Goal: Transaction & Acquisition: Register for event/course

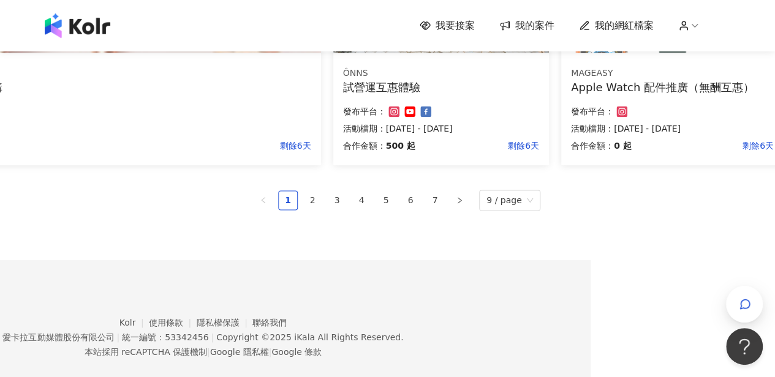
scroll to position [915, 184]
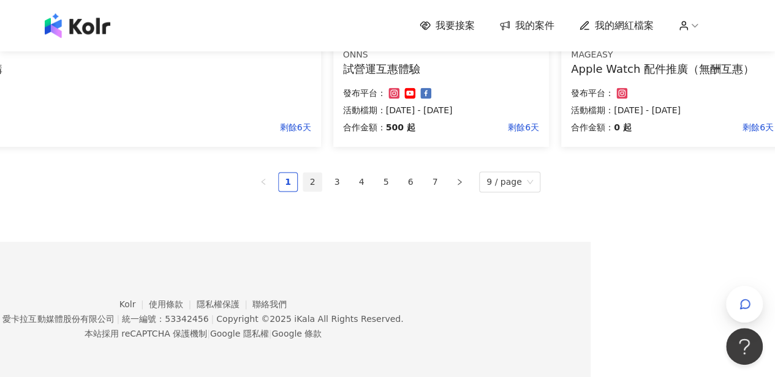
click at [316, 184] on link "2" at bounding box center [312, 182] width 18 height 18
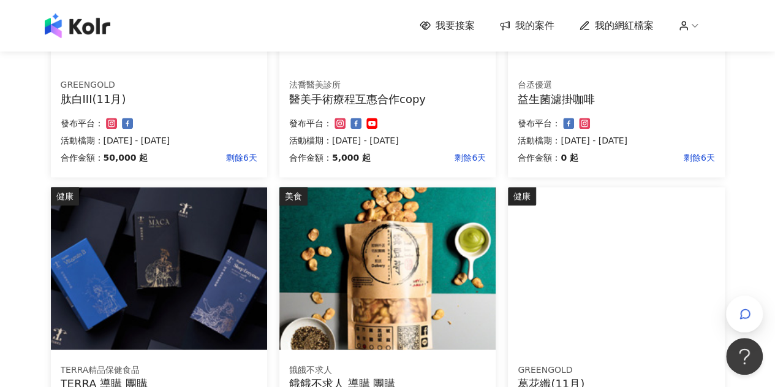
scroll to position [891, 0]
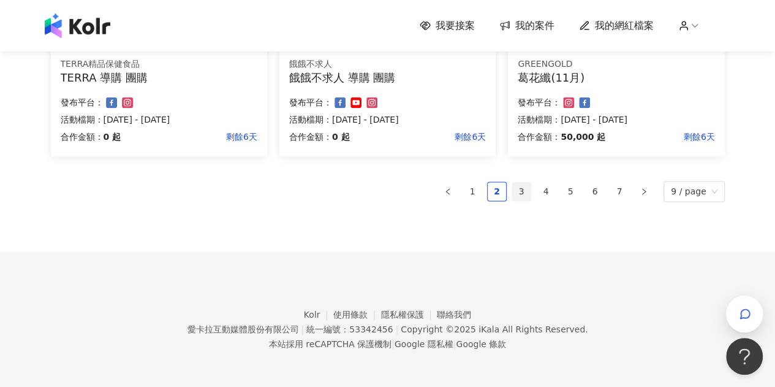
click at [528, 189] on link "3" at bounding box center [521, 191] width 18 height 18
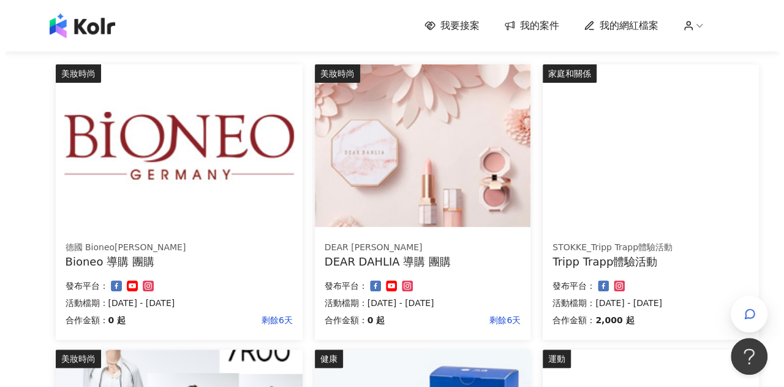
scroll to position [123, 0]
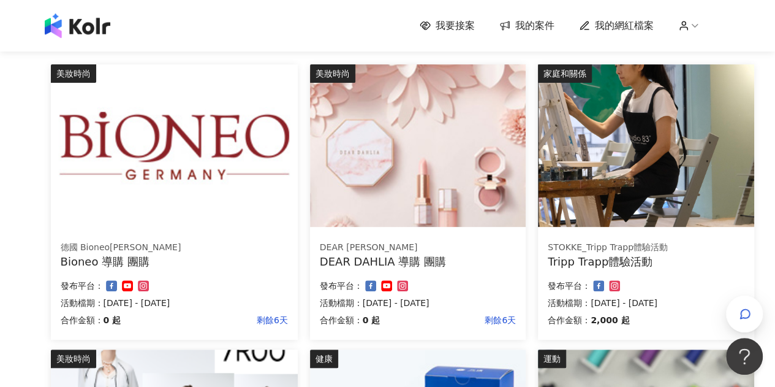
click at [545, 194] on img at bounding box center [646, 145] width 216 height 162
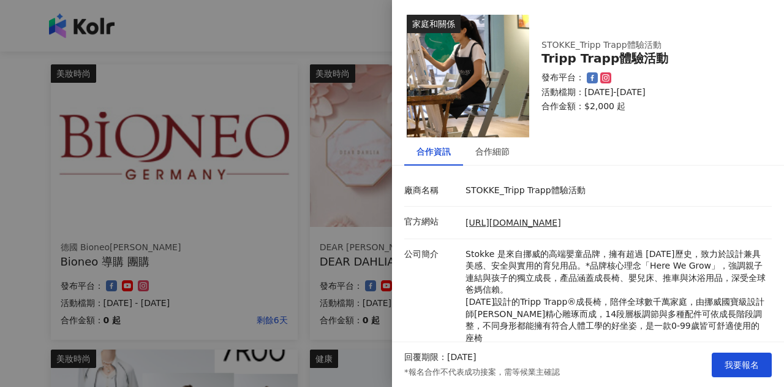
click at [238, 154] on div at bounding box center [392, 193] width 784 height 387
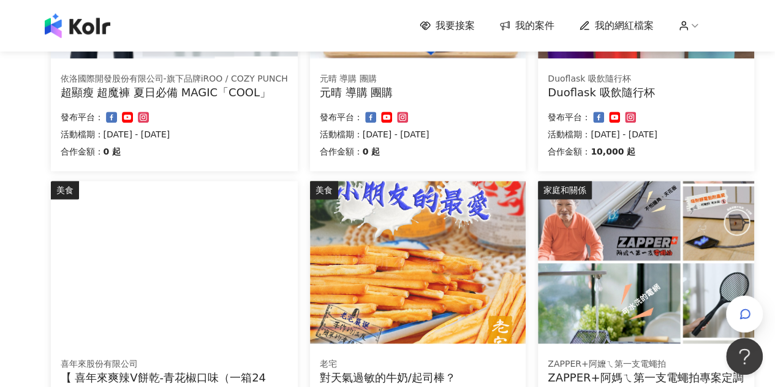
scroll to position [796, 0]
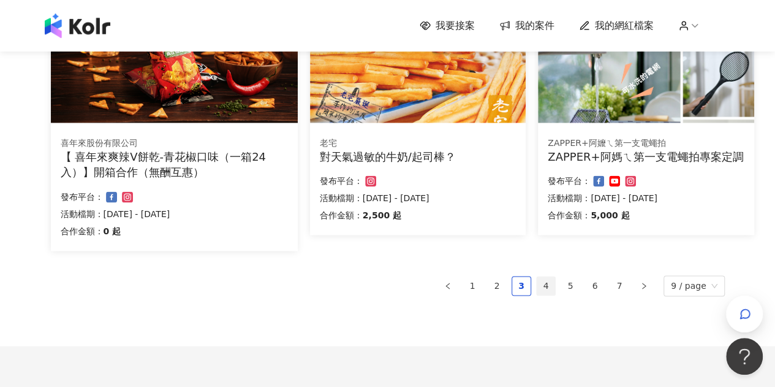
click at [553, 280] on link "4" at bounding box center [546, 285] width 18 height 18
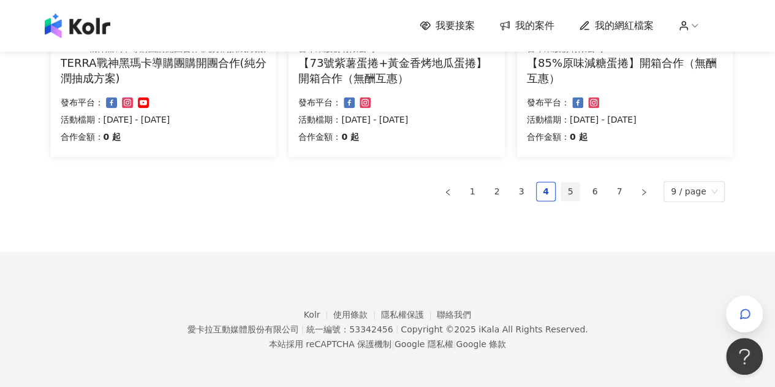
scroll to position [921, 0]
click at [575, 199] on li "5" at bounding box center [570, 191] width 20 height 20
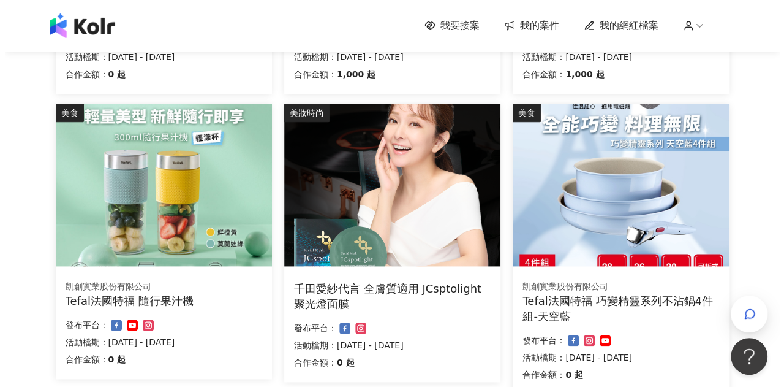
scroll to position [676, 0]
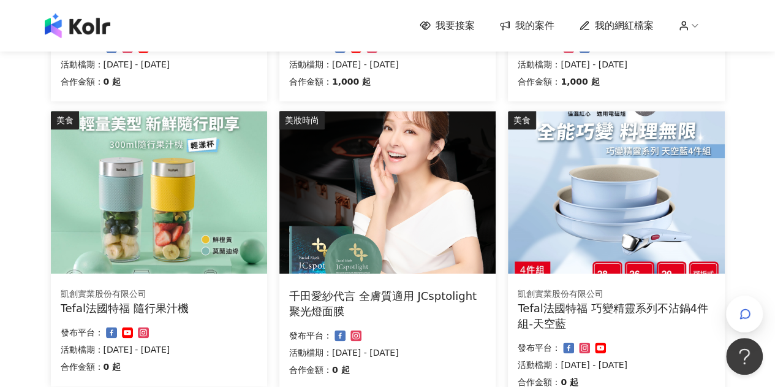
click at [597, 193] on img at bounding box center [616, 192] width 216 height 162
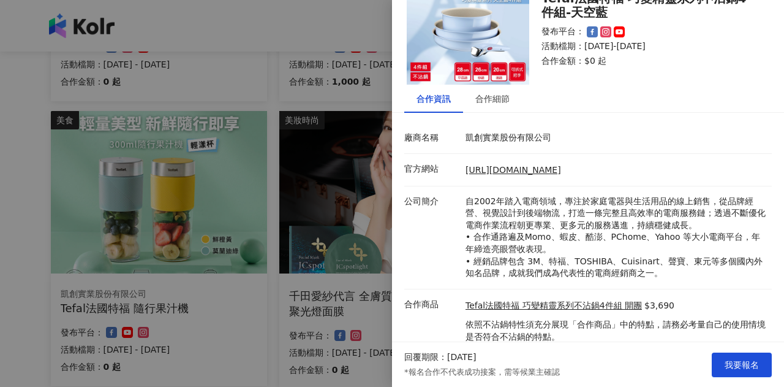
scroll to position [92, 0]
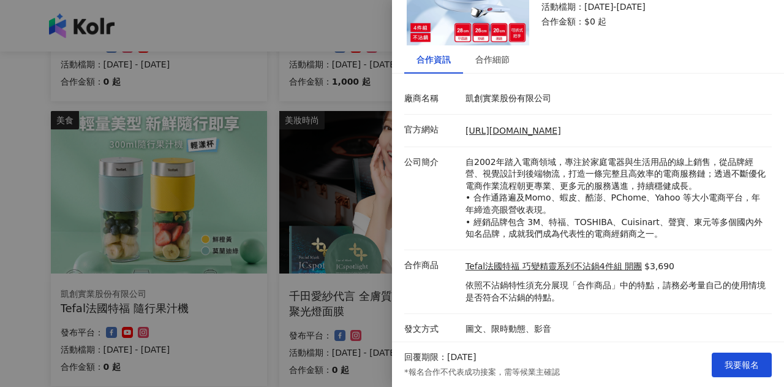
click at [261, 161] on div at bounding box center [392, 193] width 784 height 387
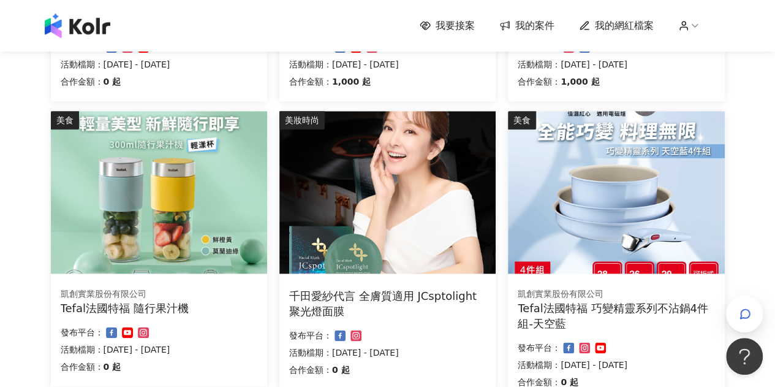
click at [161, 205] on img at bounding box center [159, 192] width 216 height 162
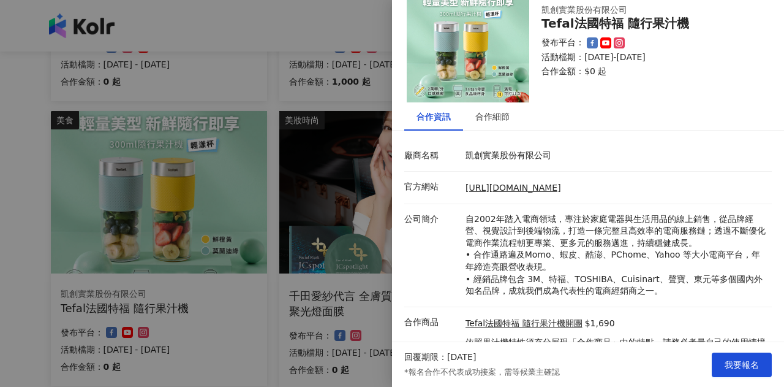
scroll to position [92, 0]
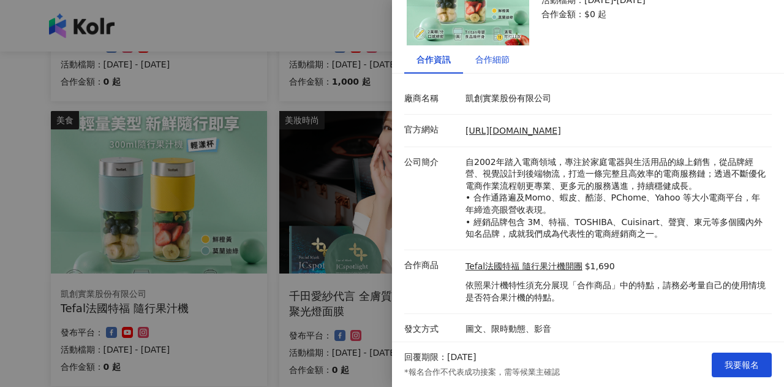
click at [492, 59] on div "合作細節" at bounding box center [492, 59] width 34 height 13
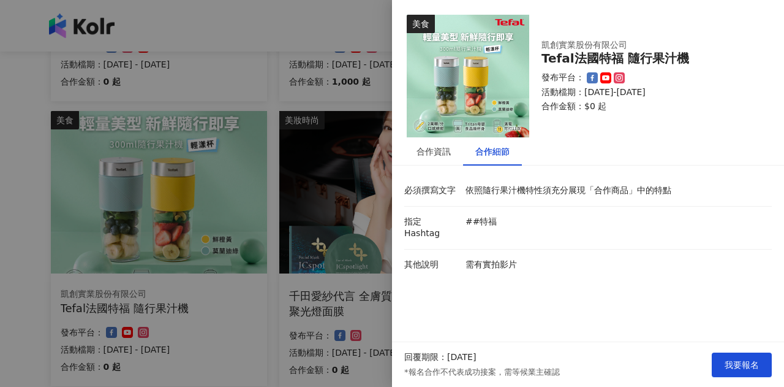
click at [307, 262] on div at bounding box center [392, 193] width 784 height 387
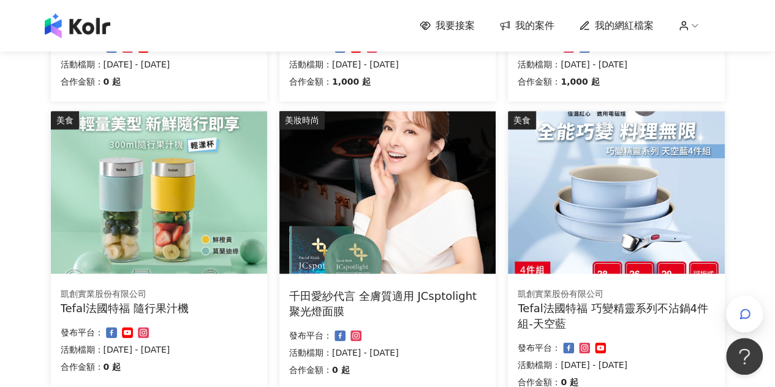
click at [196, 258] on img at bounding box center [159, 192] width 216 height 162
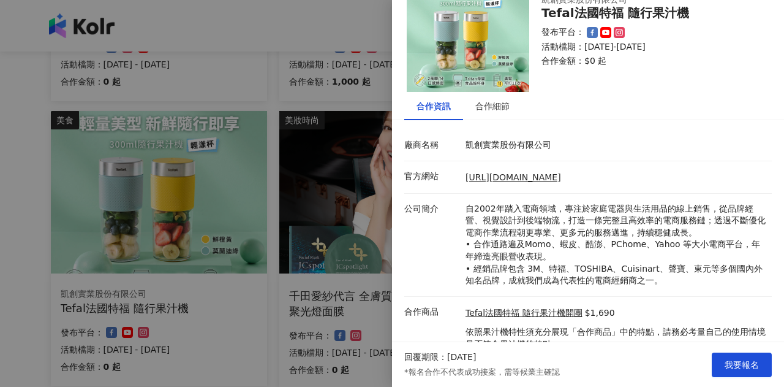
scroll to position [92, 0]
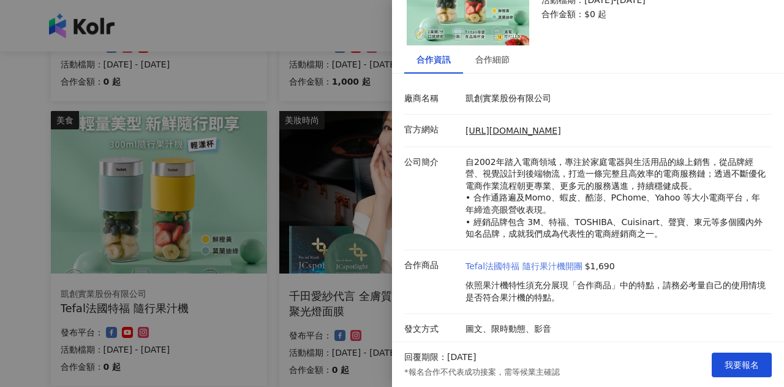
click at [511, 268] on link "Tefal法國特福 隨行果汁機開團" at bounding box center [524, 266] width 117 height 12
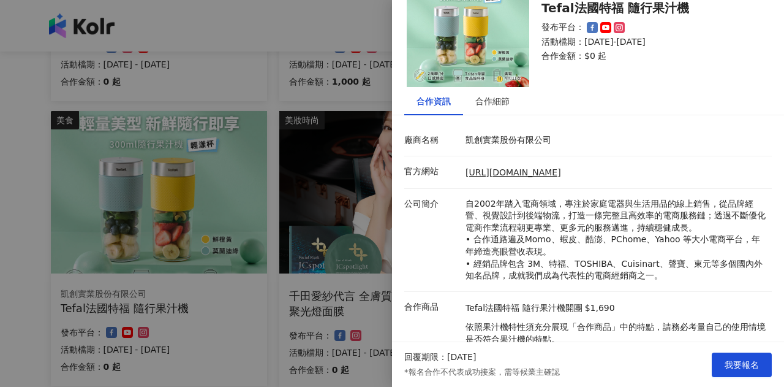
scroll to position [31, 0]
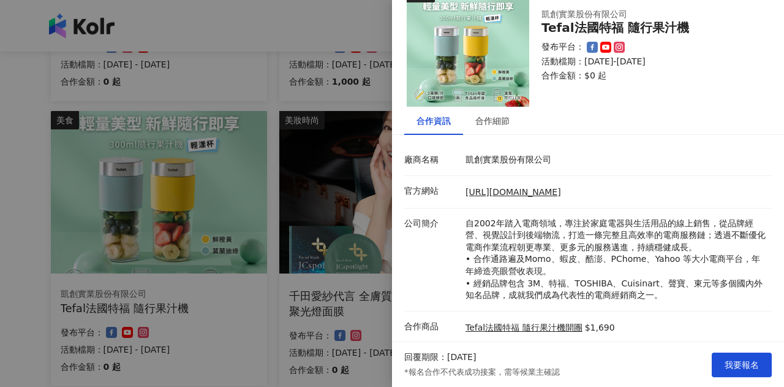
click at [311, 249] on div at bounding box center [392, 193] width 784 height 387
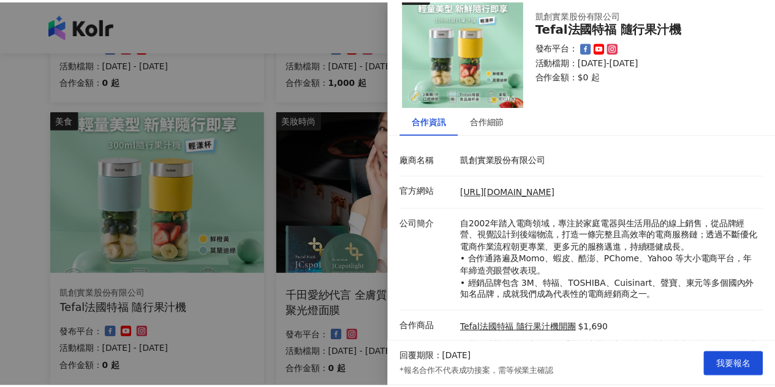
scroll to position [0, 0]
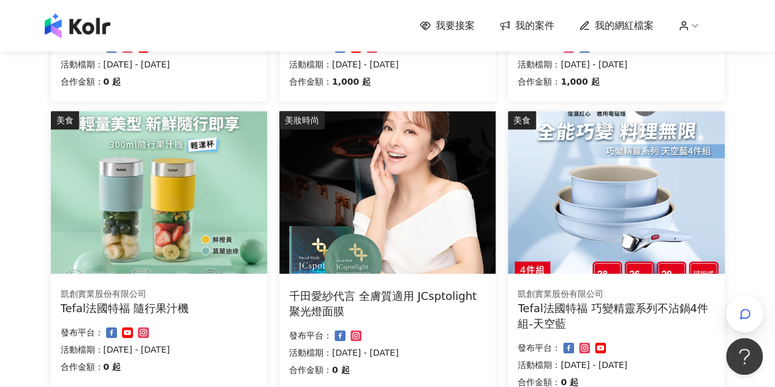
click at [236, 290] on div "凱創實業股份有限公司" at bounding box center [159, 294] width 197 height 12
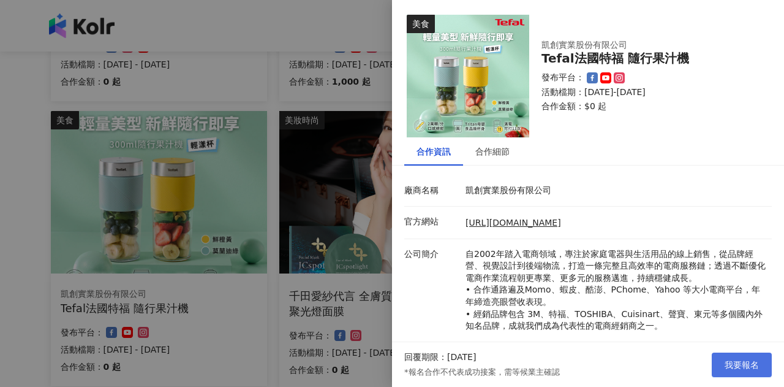
click at [742, 360] on span "我要報名" at bounding box center [742, 365] width 34 height 10
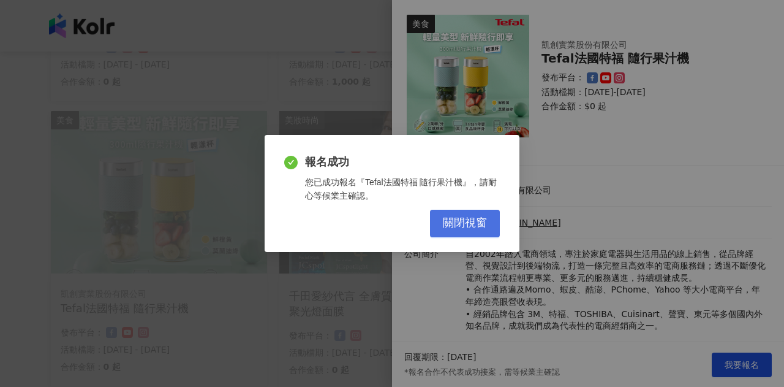
click at [447, 230] on span "關閉視窗" at bounding box center [465, 222] width 44 height 13
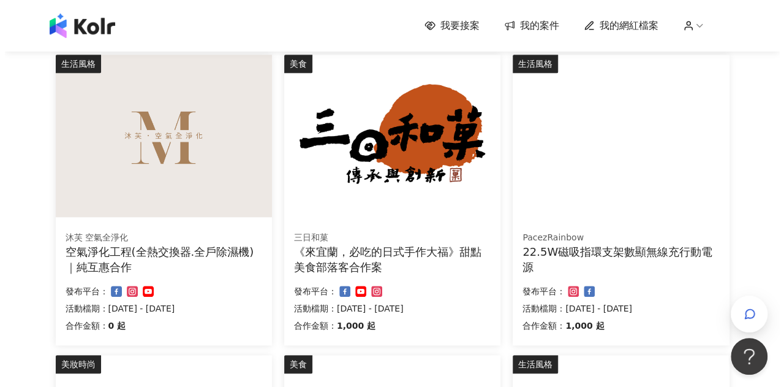
scroll to position [431, 0]
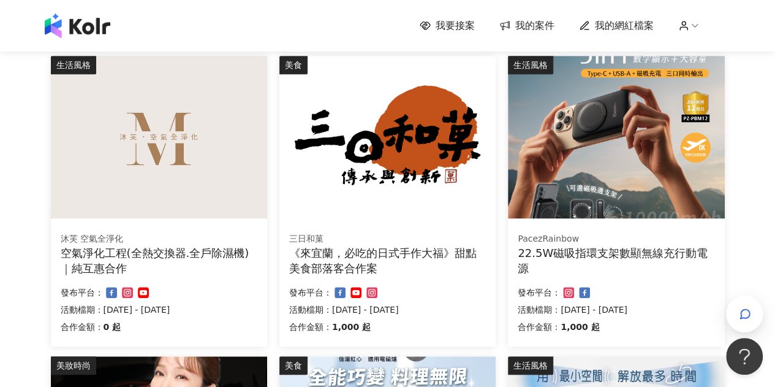
click at [429, 197] on img at bounding box center [387, 137] width 216 height 162
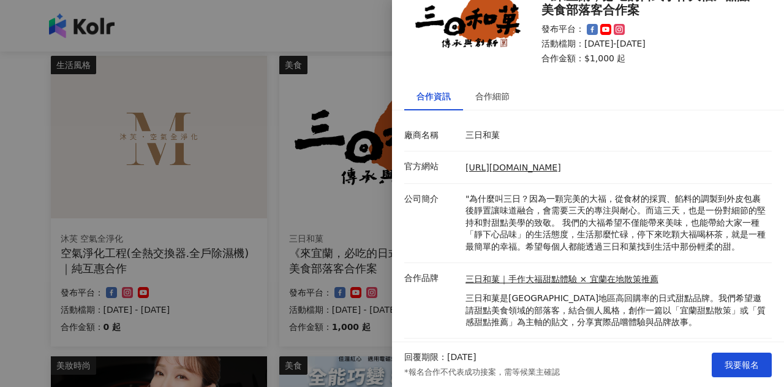
scroll to position [92, 0]
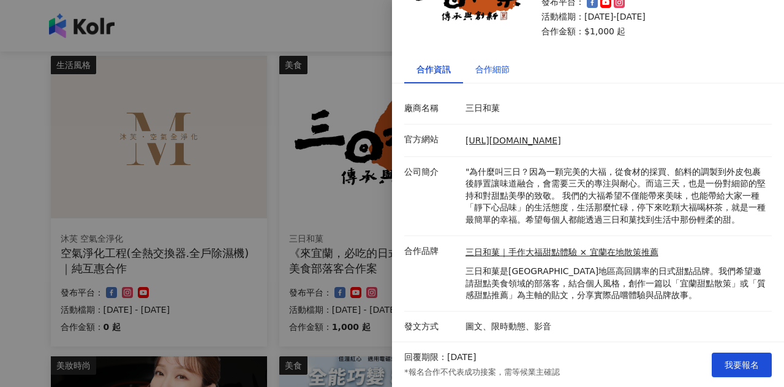
click at [478, 62] on div "合作細節" at bounding box center [492, 68] width 34 height 13
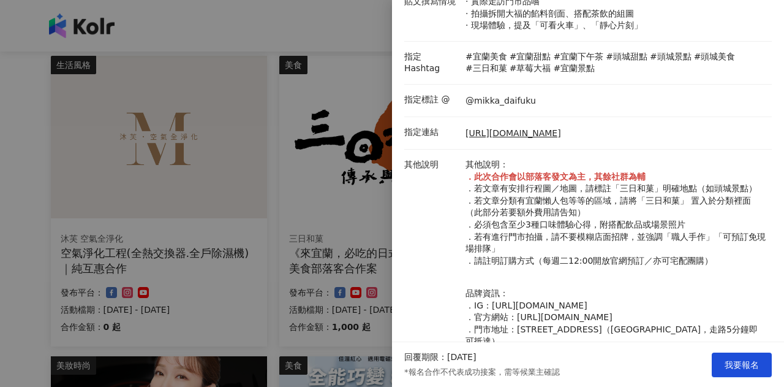
scroll to position [459, 0]
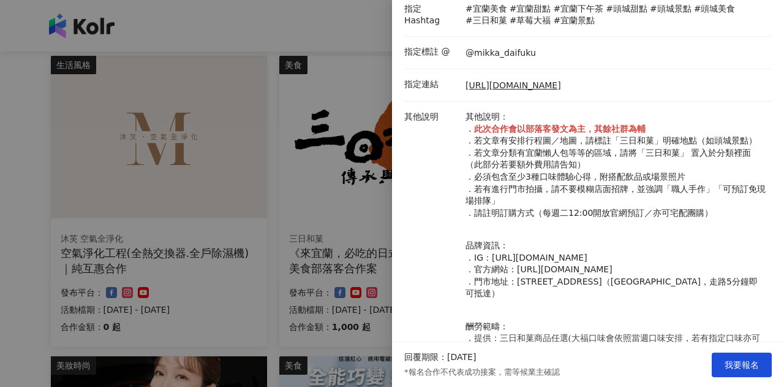
click at [293, 253] on div at bounding box center [392, 193] width 784 height 387
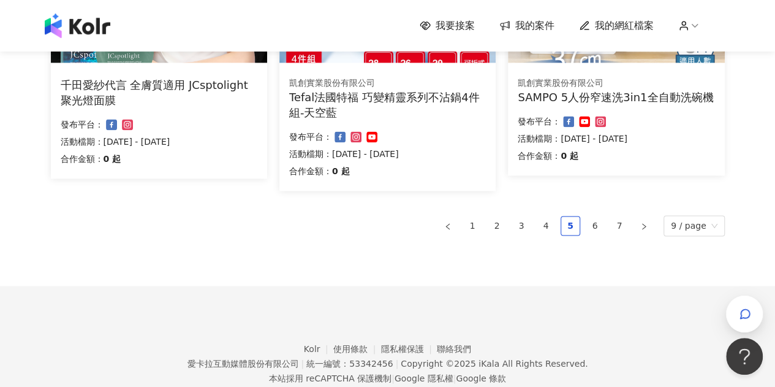
scroll to position [921, 0]
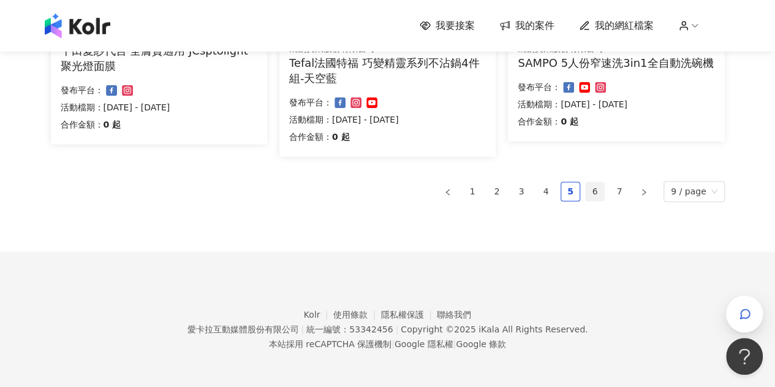
click at [598, 191] on link "6" at bounding box center [595, 191] width 18 height 18
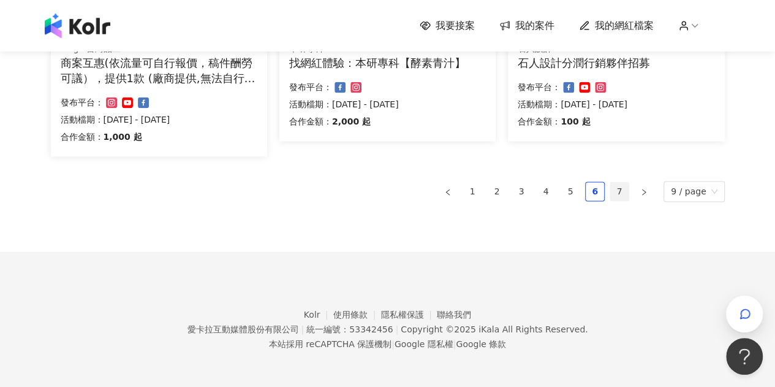
click at [621, 196] on link "7" at bounding box center [619, 191] width 18 height 18
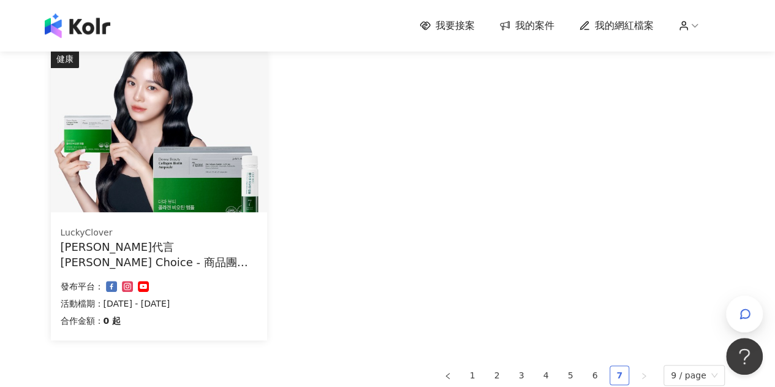
scroll to position [0, 0]
